Goal: Task Accomplishment & Management: Manage account settings

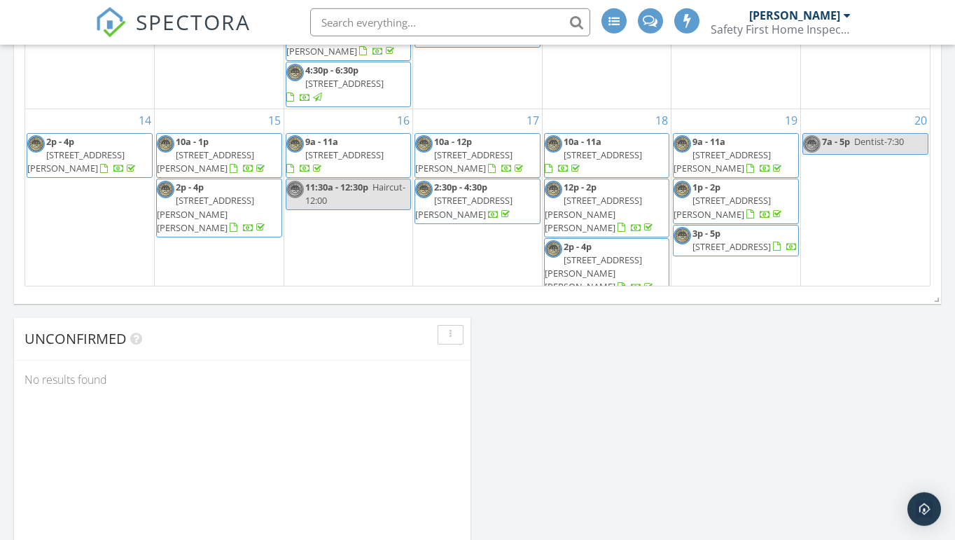
scroll to position [1730, 956]
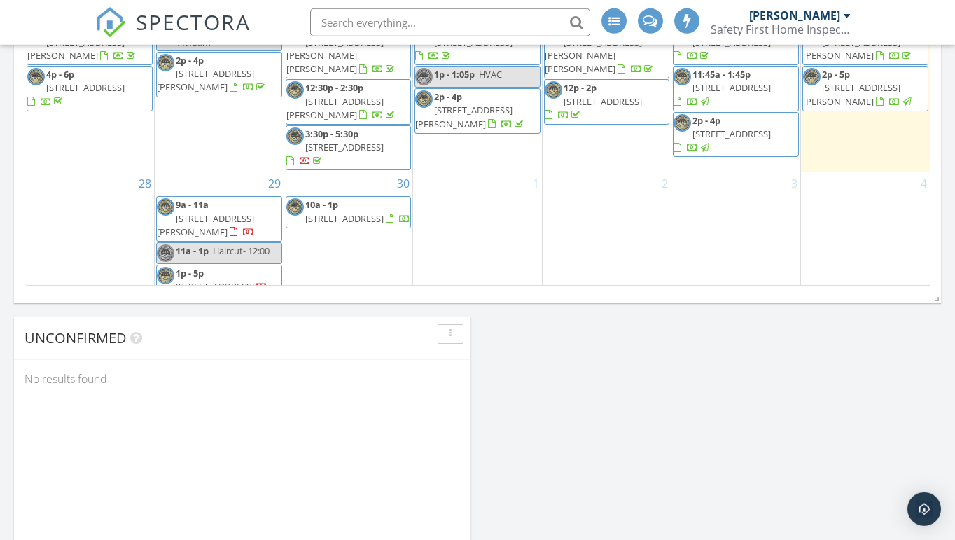
click at [221, 313] on span "7400A Griffice Rd, Mobile 36618" at bounding box center [205, 326] width 97 height 26
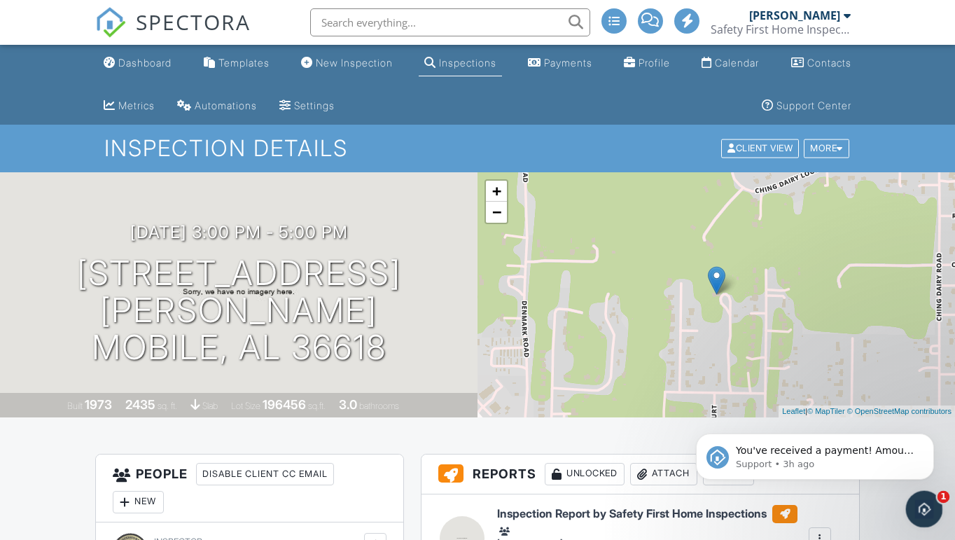
click at [924, 500] on icon "Open Intercom Messenger" at bounding box center [922, 507] width 23 height 23
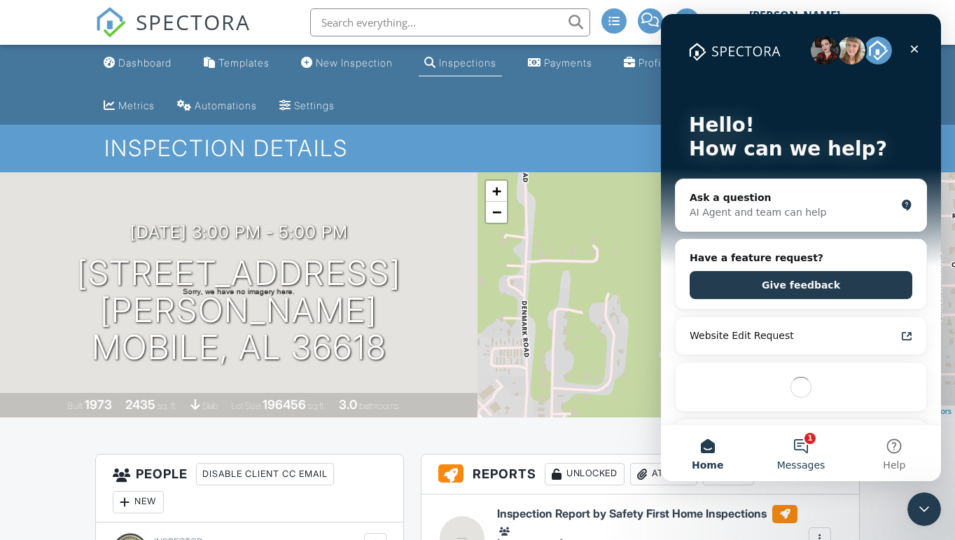
click at [803, 443] on button "1 Messages" at bounding box center [800, 453] width 93 height 56
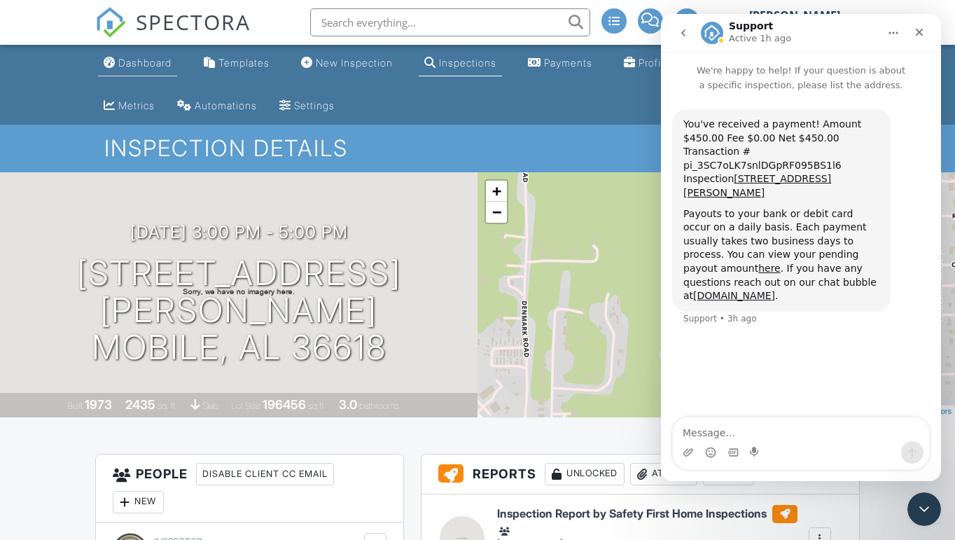
click at [155, 62] on div "Dashboard" at bounding box center [144, 63] width 53 height 12
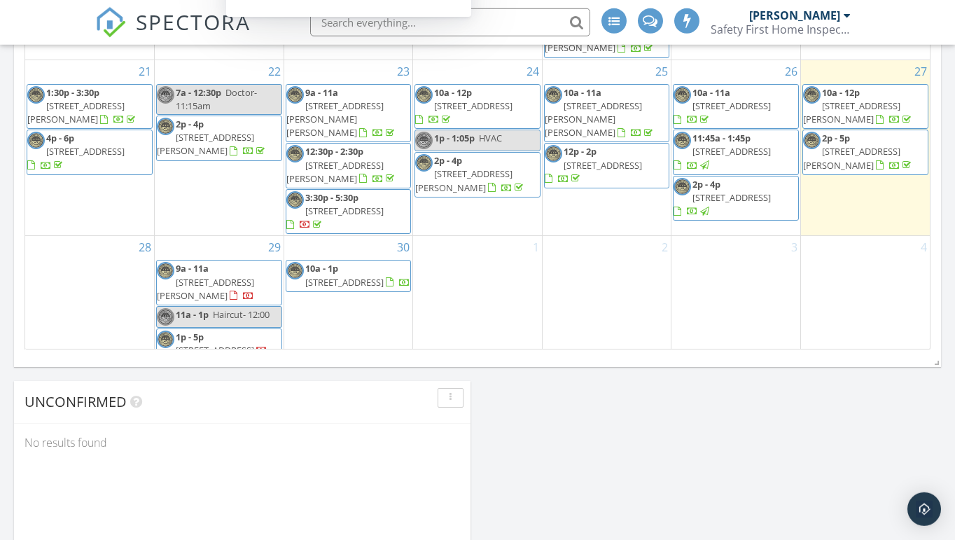
scroll to position [985, 0]
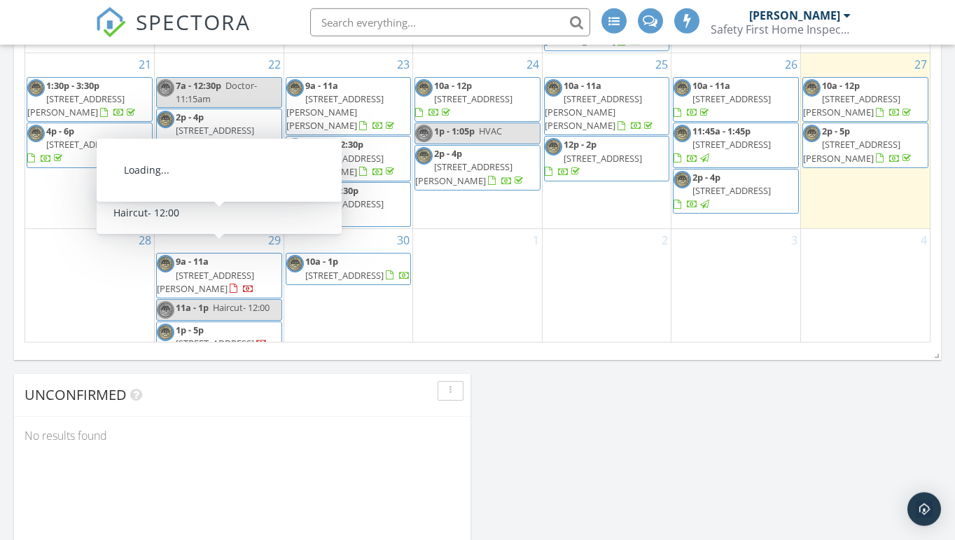
click at [237, 269] on span "6921 March Rd, Theodore 36582" at bounding box center [205, 282] width 97 height 26
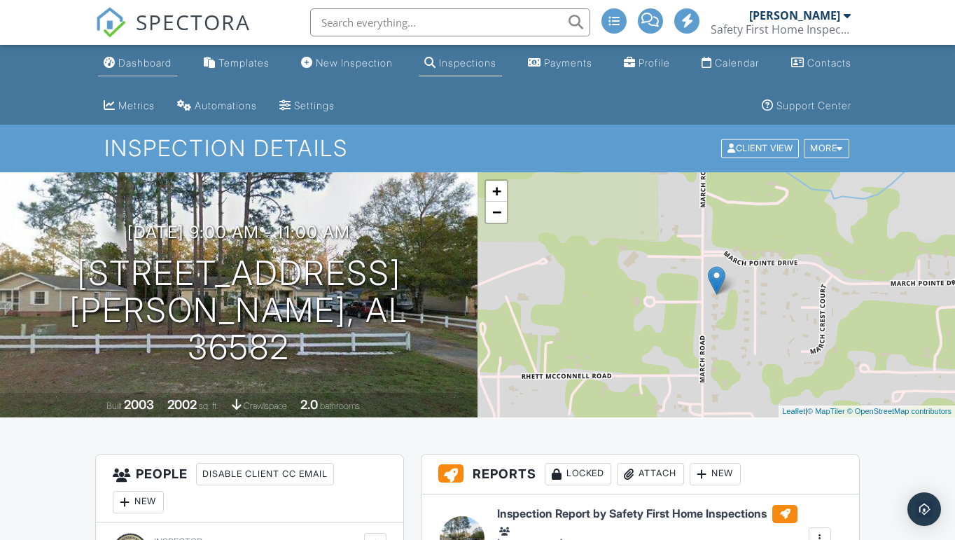
click at [153, 63] on div "Dashboard" at bounding box center [144, 63] width 53 height 12
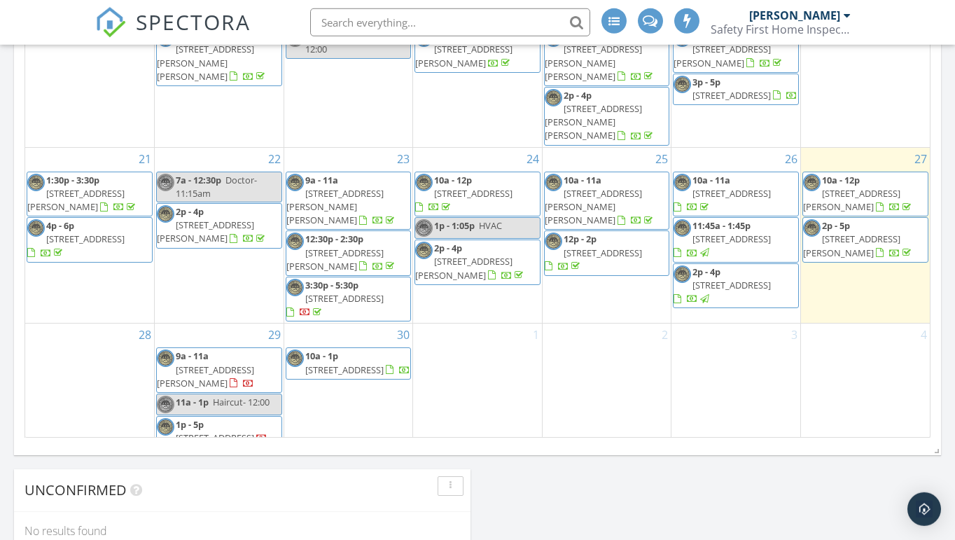
scroll to position [302, 0]
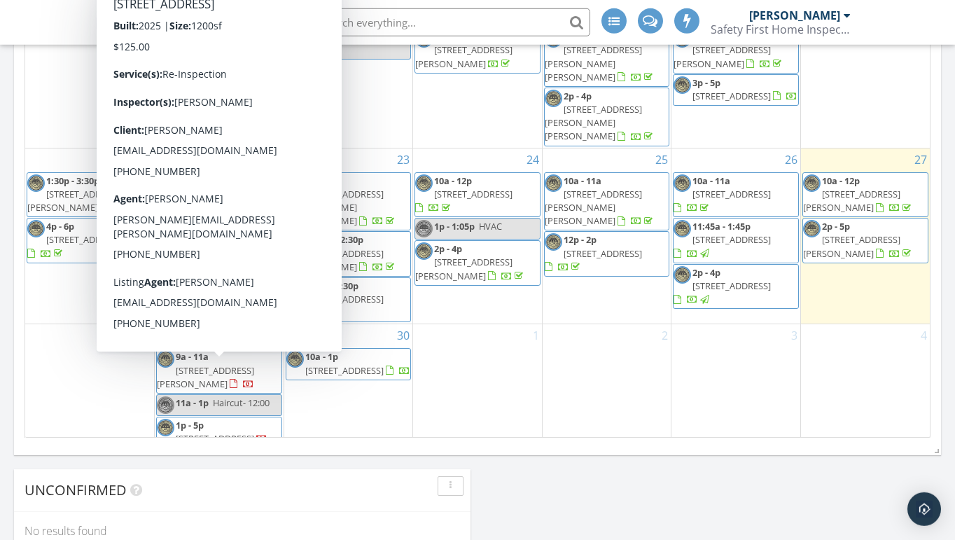
click at [222, 432] on span "[STREET_ADDRESS]" at bounding box center [215, 438] width 78 height 13
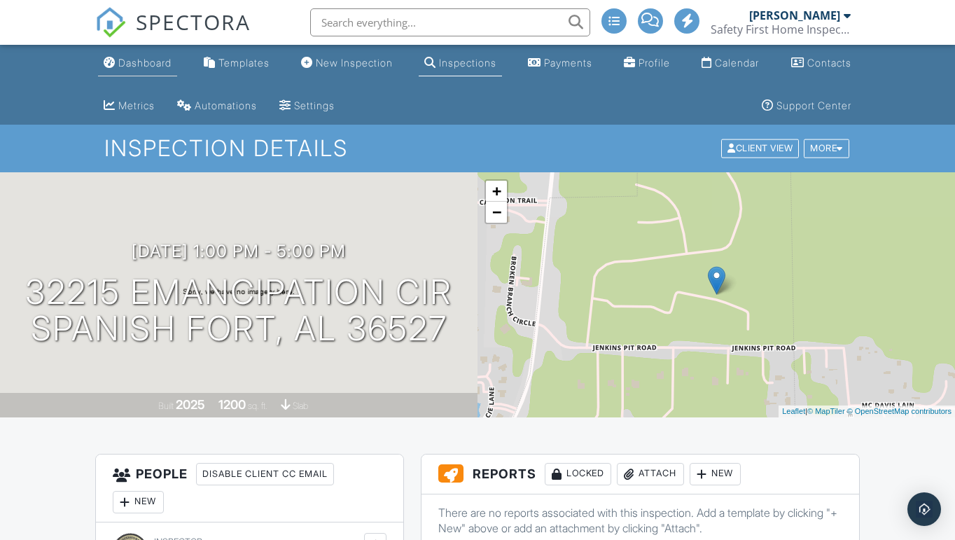
click at [144, 64] on div "Dashboard" at bounding box center [144, 63] width 53 height 12
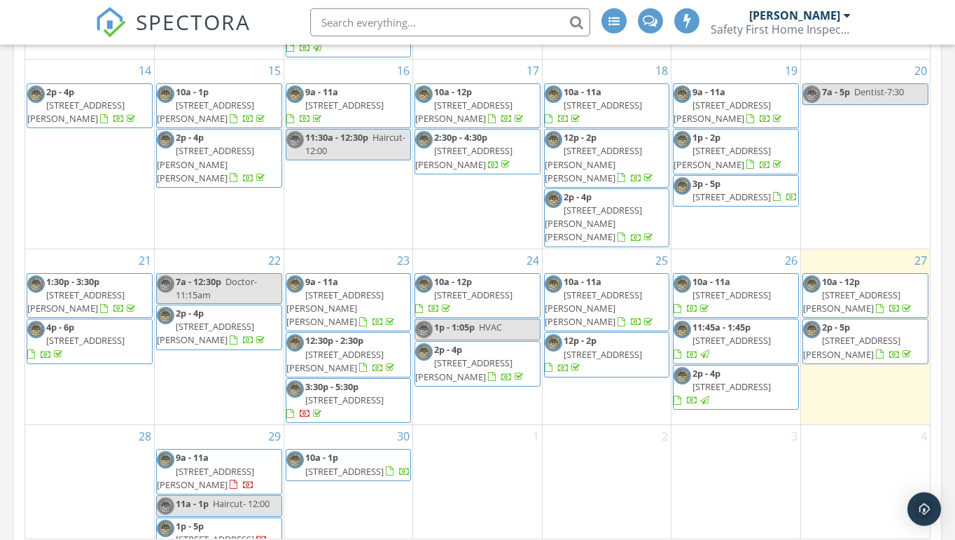
scroll to position [302, 0]
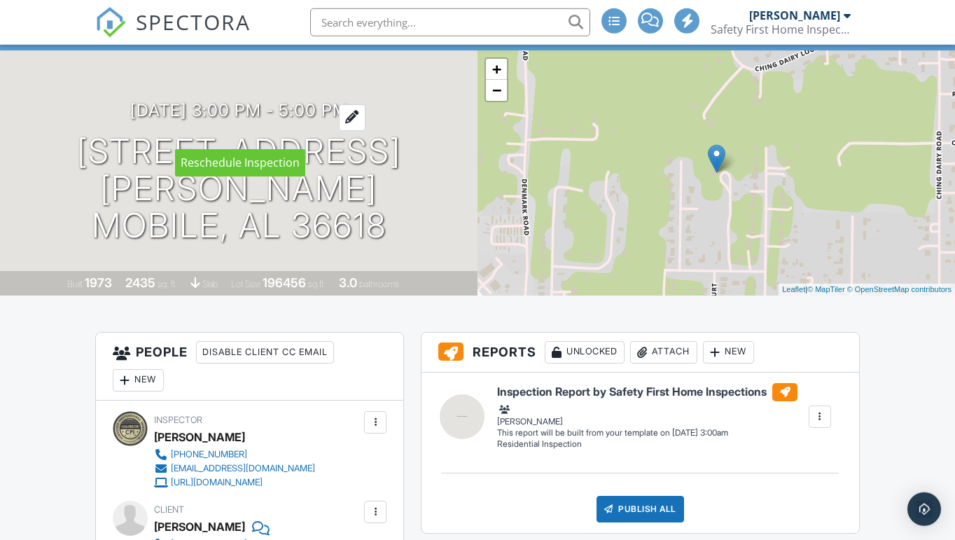
scroll to position [299, 0]
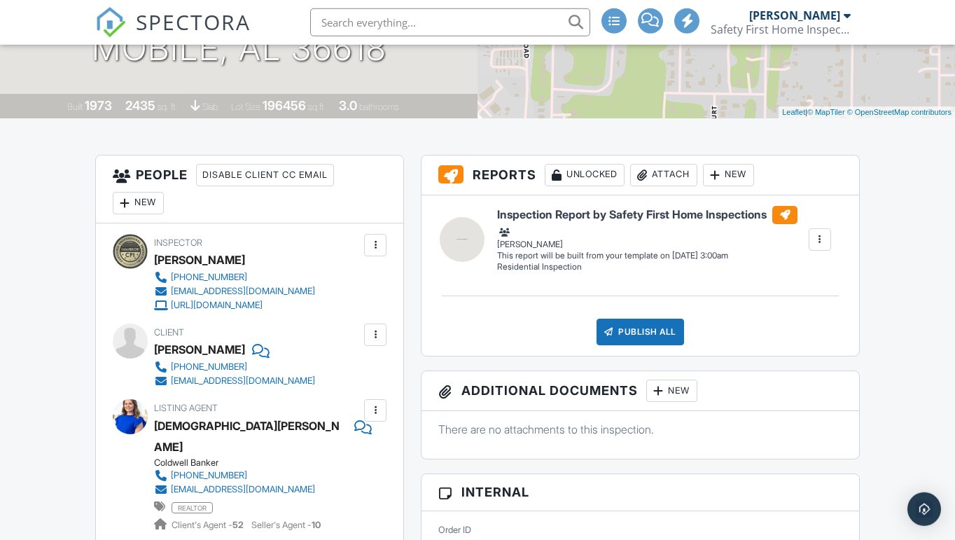
click at [139, 195] on div "New" at bounding box center [138, 203] width 51 height 22
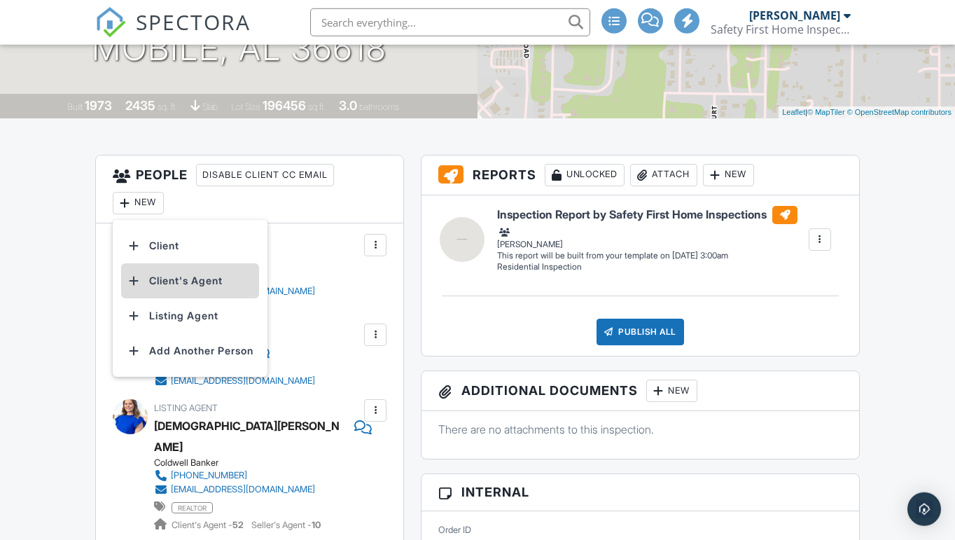
click at [200, 281] on li "Client's Agent" at bounding box center [190, 280] width 138 height 35
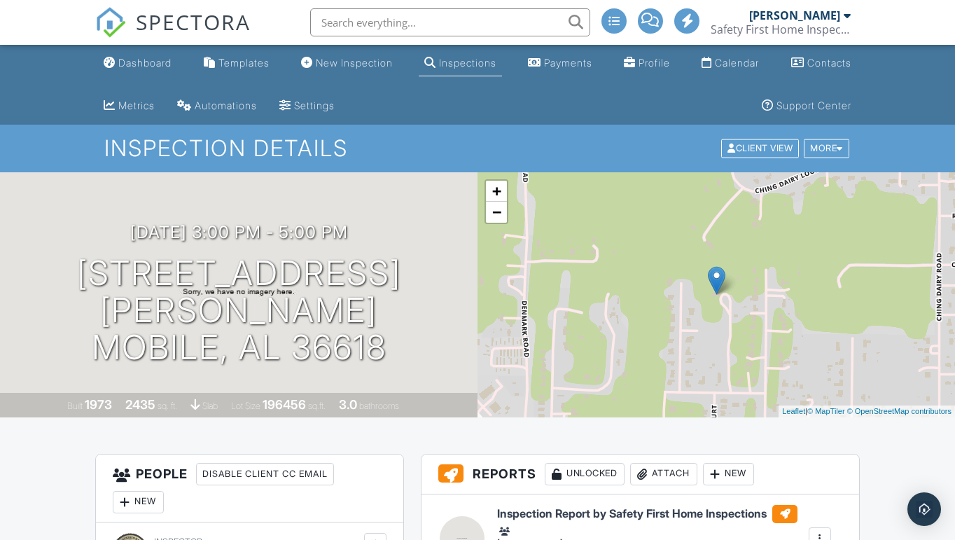
scroll to position [299, 0]
